Goal: Check status: Check status

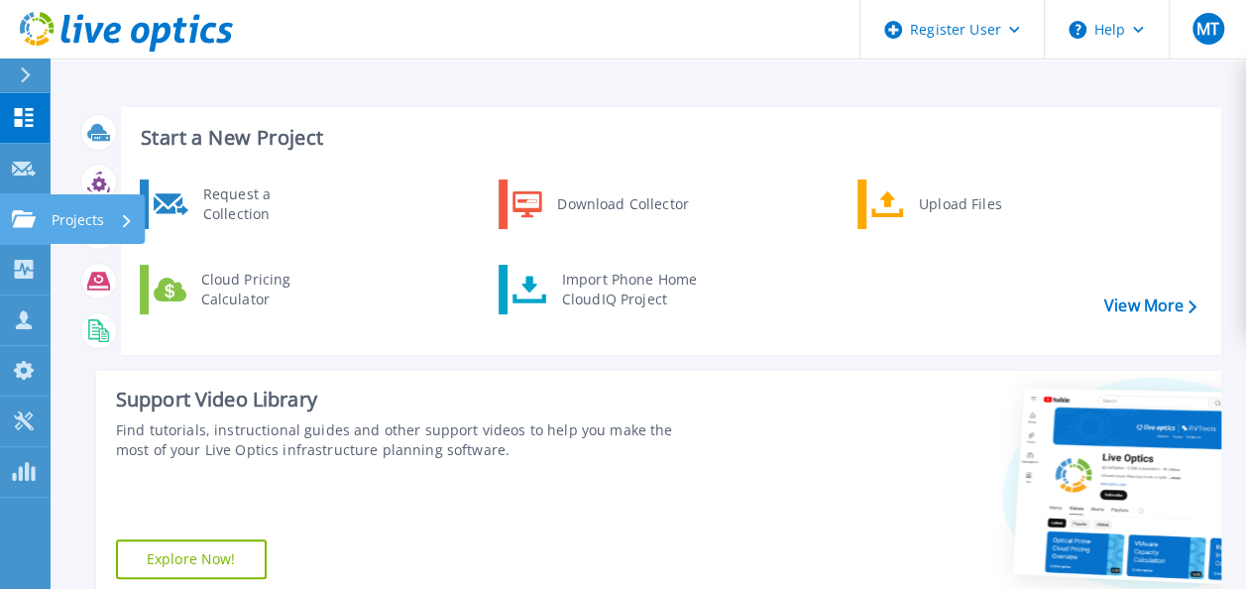
click at [37, 218] on div "Projects" at bounding box center [58, 219] width 92 height 18
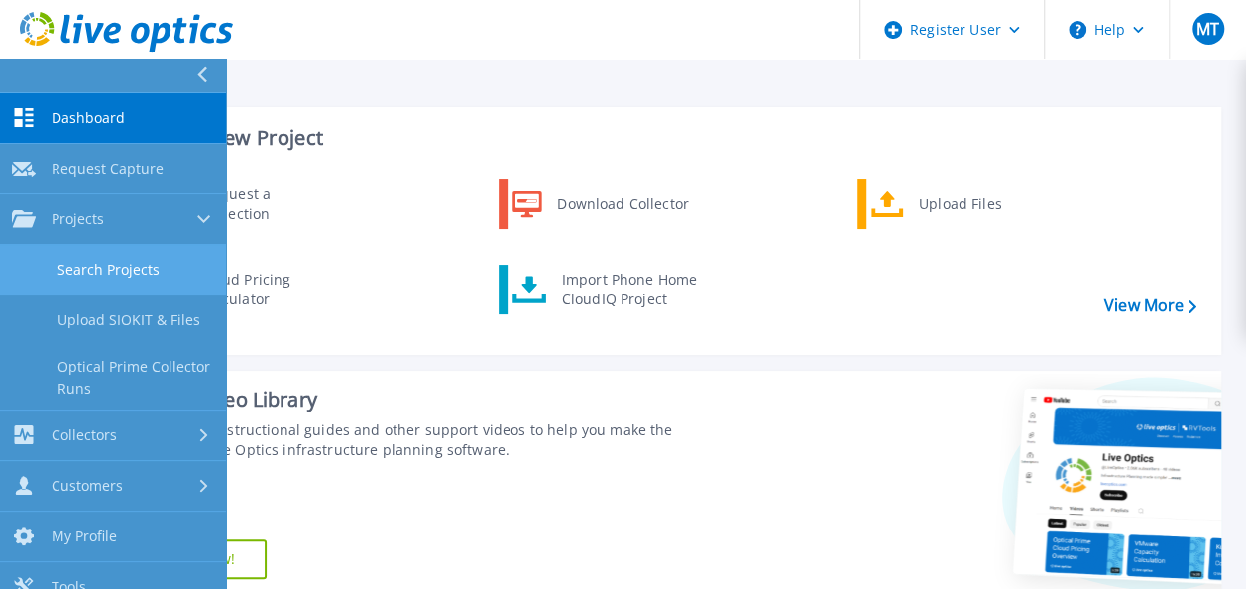
click at [113, 265] on link "Search Projects" at bounding box center [113, 270] width 226 height 51
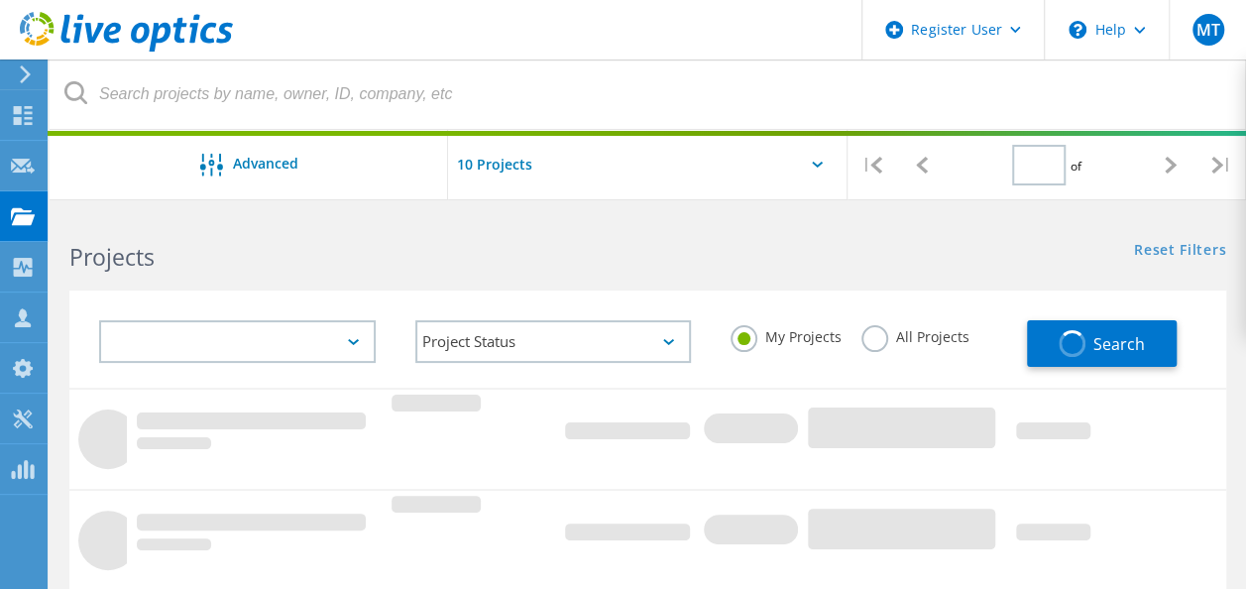
type input "1"
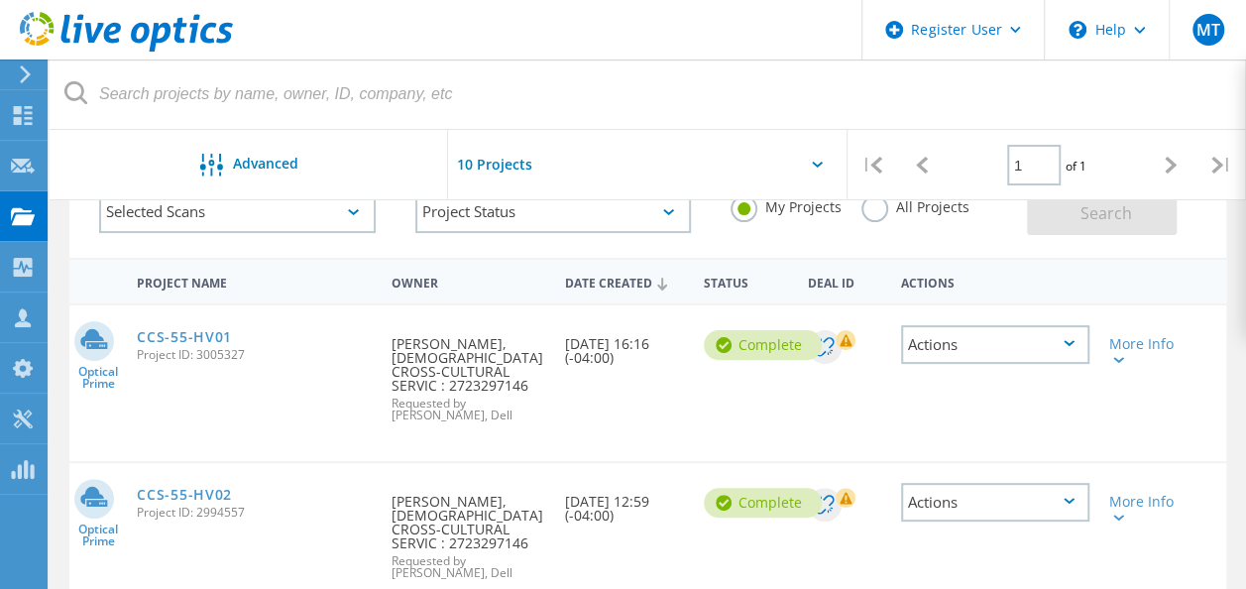
scroll to position [132, 0]
click at [485, 339] on div "Requested By Ron Vichar, CATHOLIC CROSS-CULTURAL SERVIC : 2723297146 Requested …" at bounding box center [469, 371] width 174 height 136
click at [175, 328] on link "CCS-55-HV01" at bounding box center [184, 335] width 95 height 14
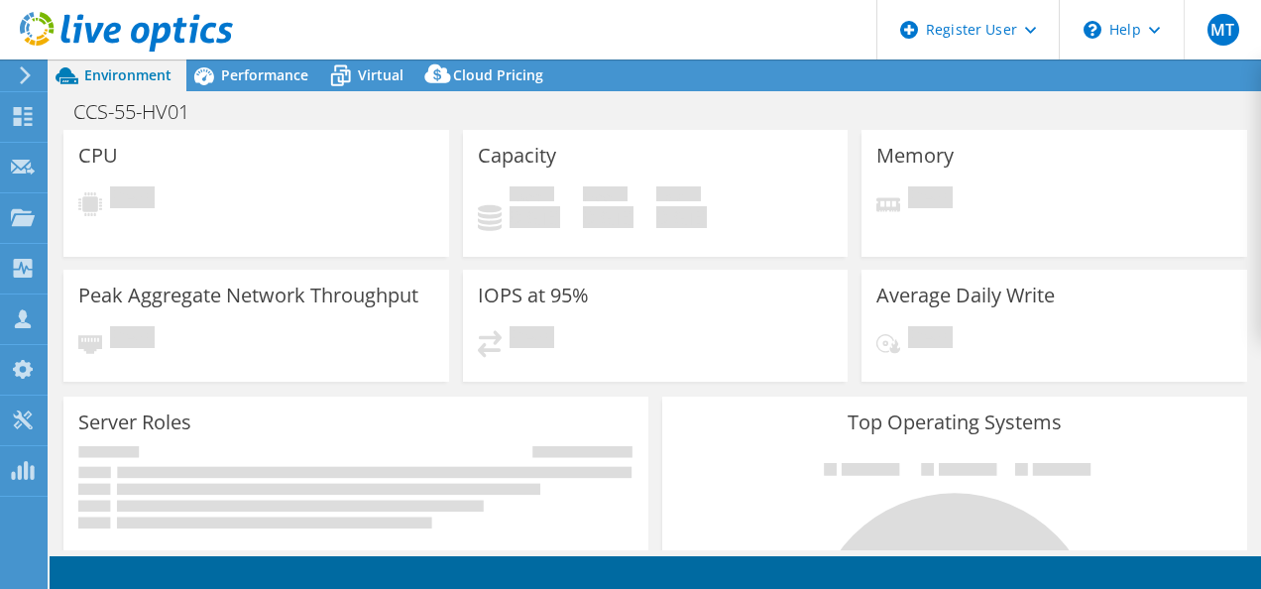
select select "USD"
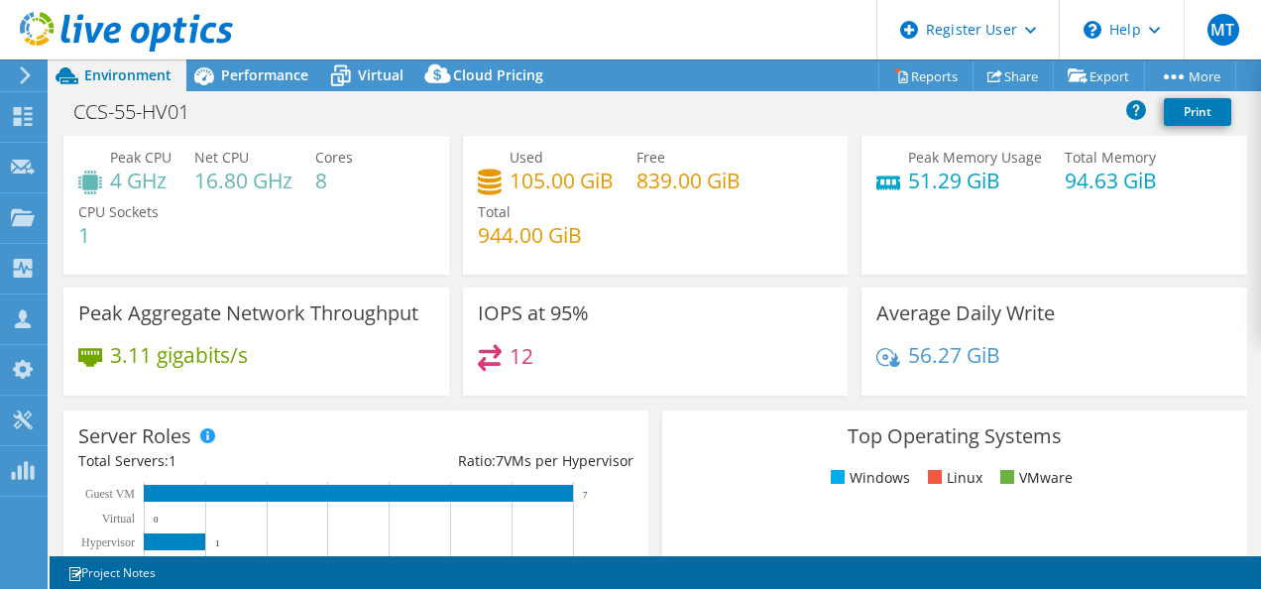
scroll to position [34, 0]
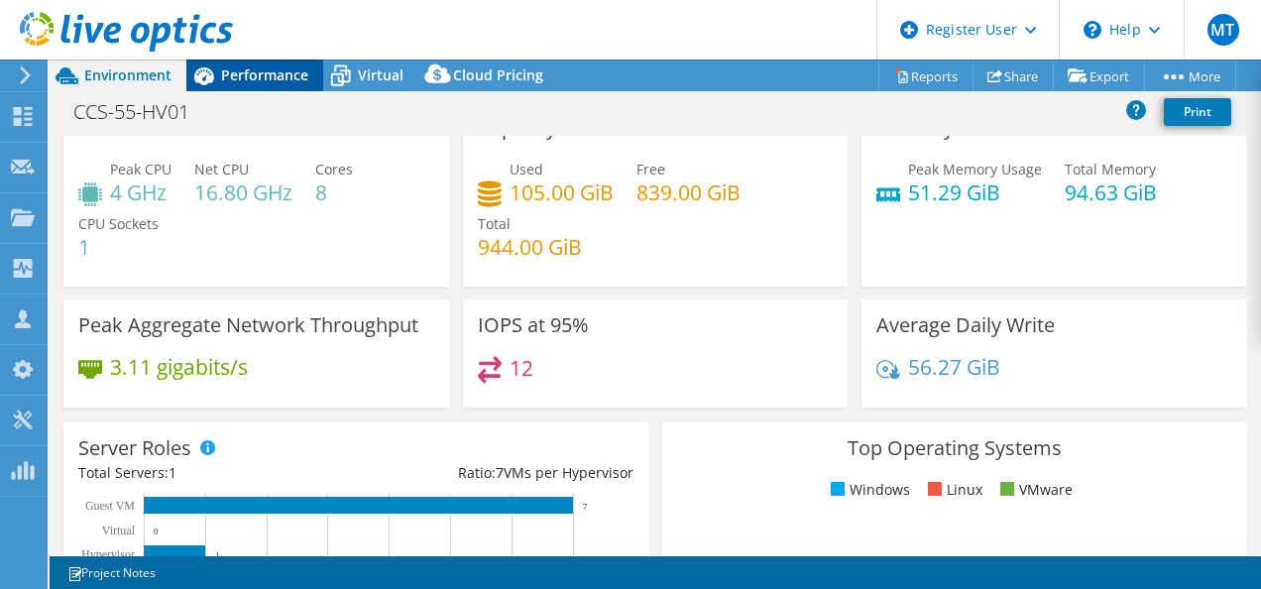
click at [275, 65] on span "Performance" at bounding box center [264, 74] width 87 height 19
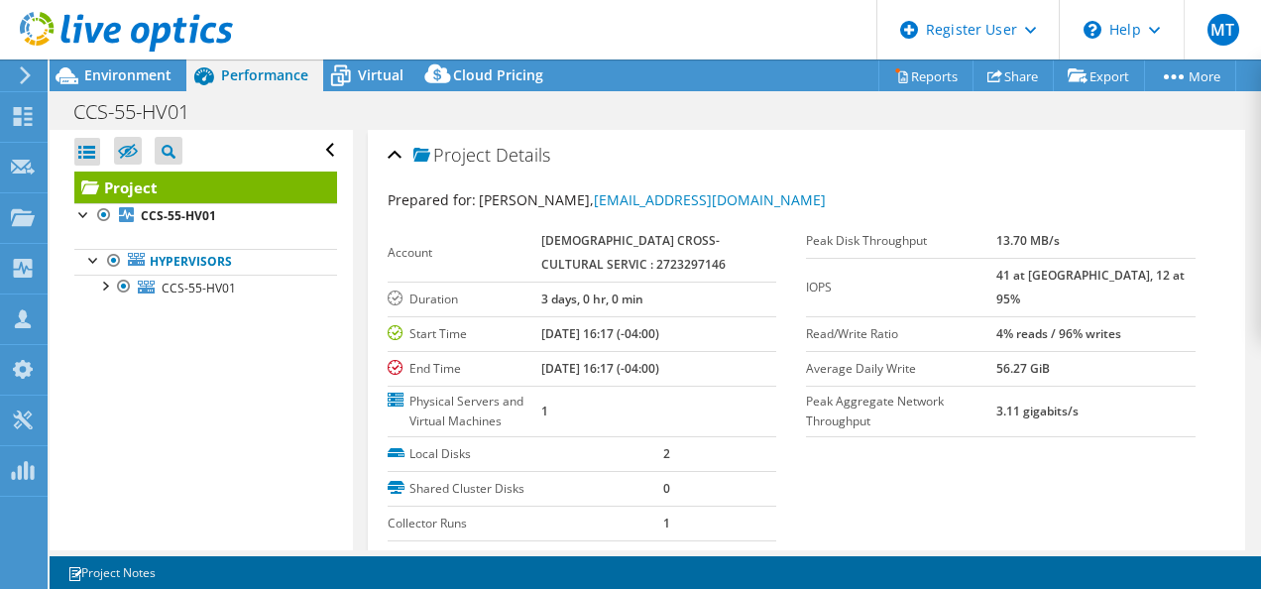
scroll to position [0, 0]
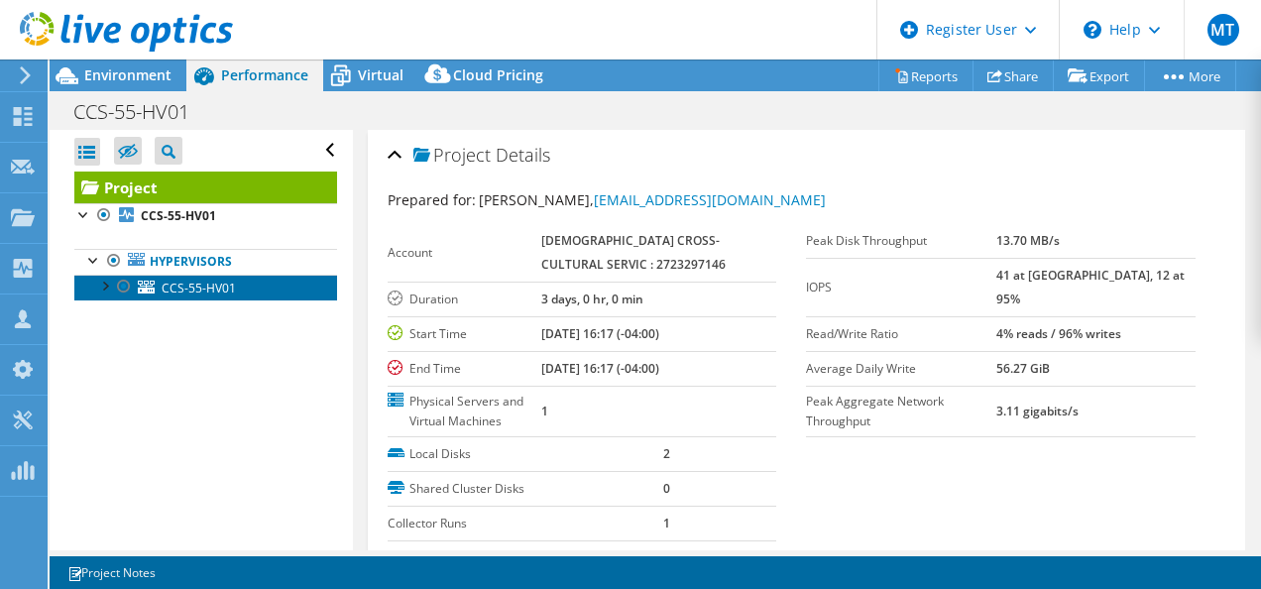
click at [202, 282] on span "CCS-55-HV01" at bounding box center [199, 288] width 74 height 17
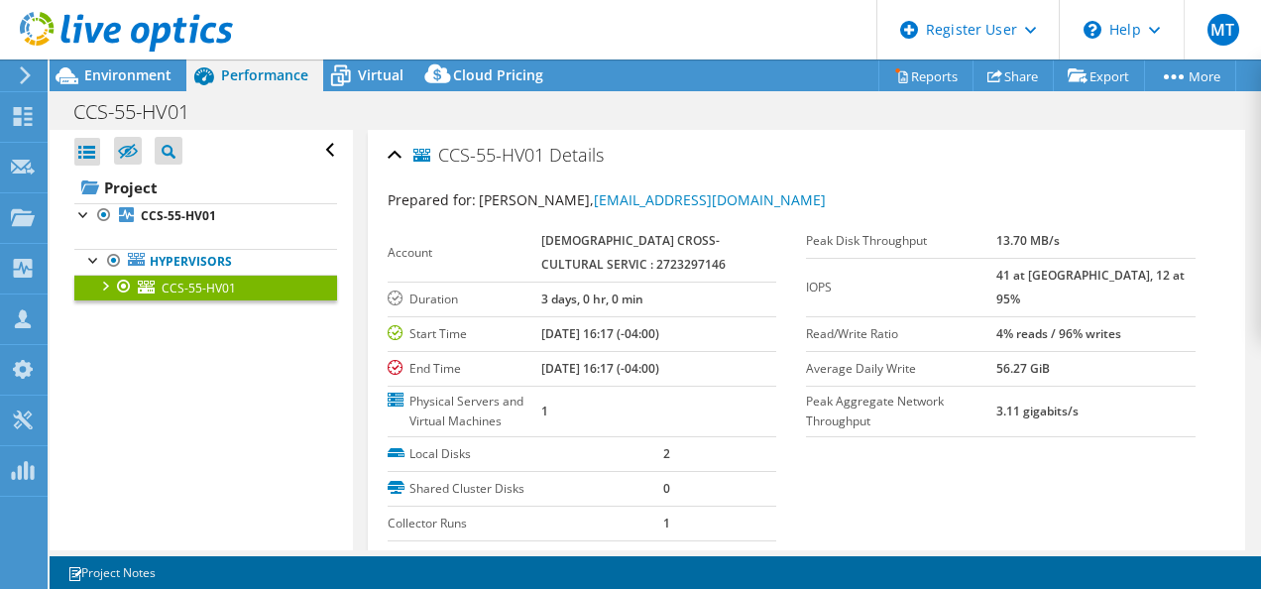
click at [202, 282] on span "CCS-55-HV01" at bounding box center [199, 288] width 74 height 17
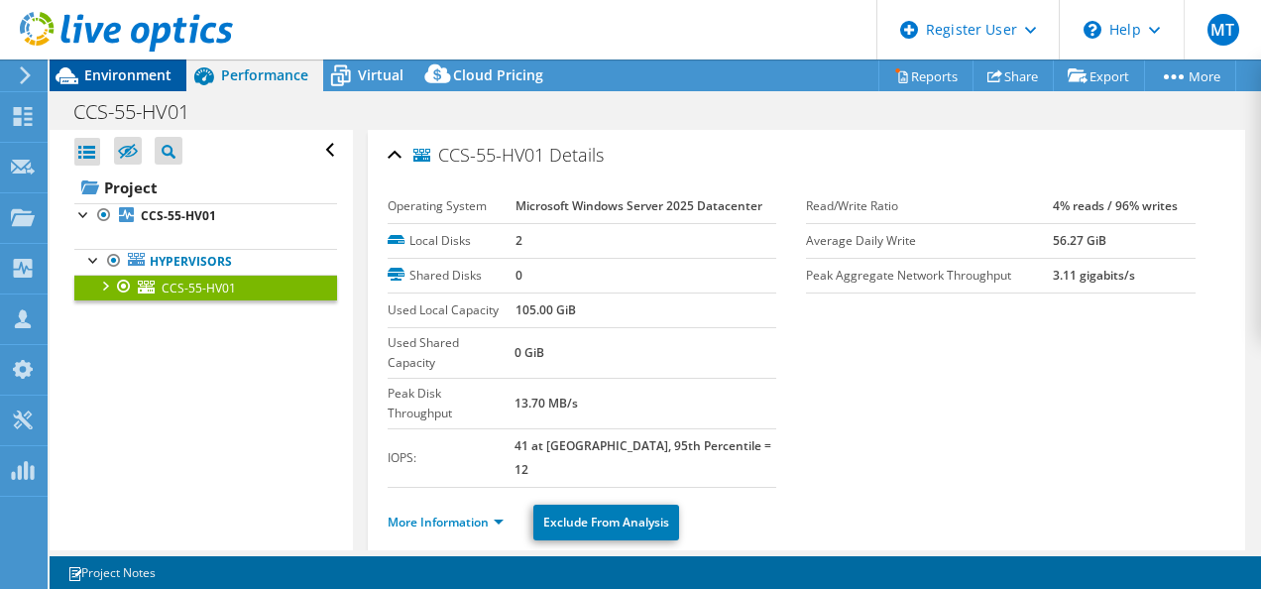
click at [139, 71] on span "Environment" at bounding box center [127, 74] width 87 height 19
